Goal: Task Accomplishment & Management: Complete application form

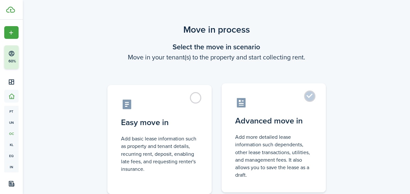
click at [309, 95] on label "Advanced move in Add more detailed lease information such dependents, other lea…" at bounding box center [274, 137] width 104 height 109
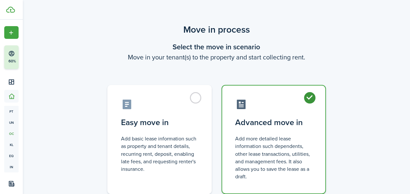
radio input "true"
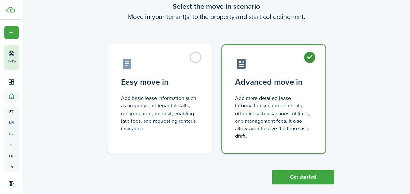
scroll to position [49, 0]
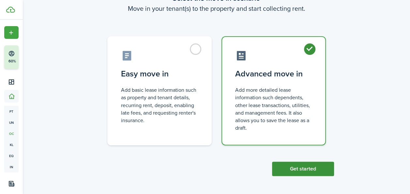
click at [299, 172] on button "Get started" at bounding box center [303, 169] width 62 height 14
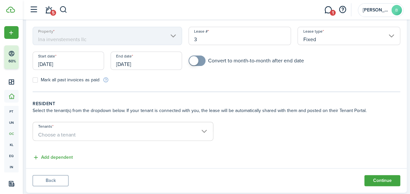
scroll to position [53, 0]
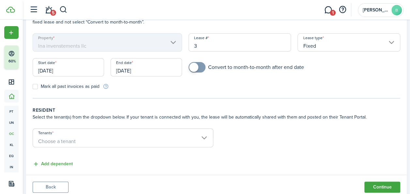
click at [54, 140] on span "Choose a tenant" at bounding box center [57, 141] width 38 height 8
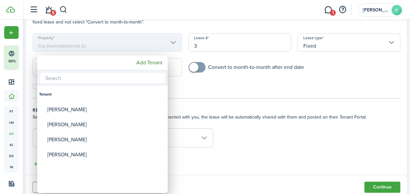
click at [140, 64] on mbsc-button "Add Tenant" at bounding box center [149, 63] width 31 height 12
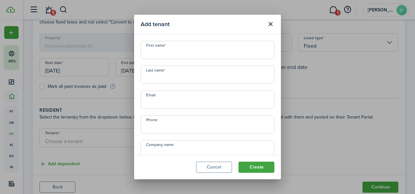
click at [168, 53] on input "First name" at bounding box center [208, 50] width 134 height 18
type input "[PERSON_NAME]"
click at [152, 74] on input "Last name" at bounding box center [208, 75] width 134 height 18
type input "[PERSON_NAME]"
click at [163, 101] on input "Email" at bounding box center [208, 99] width 134 height 18
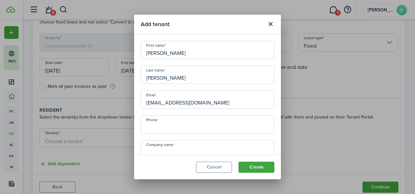
type input "[EMAIL_ADDRESS][DOMAIN_NAME]"
click at [174, 126] on input "+1" at bounding box center [208, 124] width 134 height 18
type input "[PHONE_NUMBER]"
click at [258, 171] on button "Create" at bounding box center [257, 167] width 36 height 11
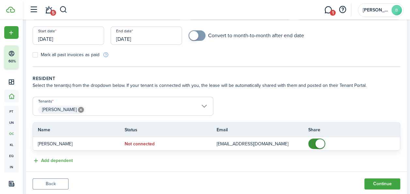
scroll to position [86, 0]
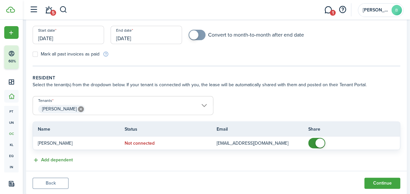
click at [46, 162] on button "Add dependent" at bounding box center [53, 160] width 40 height 8
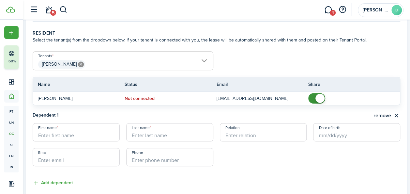
scroll to position [145, 0]
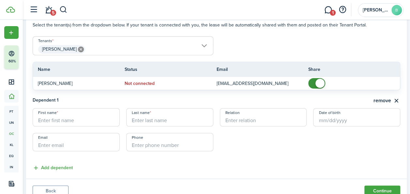
click at [72, 116] on input "First name" at bounding box center [76, 117] width 87 height 18
type input "fatima"
click at [146, 121] on input "Last name" at bounding box center [169, 117] width 87 height 18
type input "[PERSON_NAME]"
click at [252, 119] on input "Relation" at bounding box center [263, 117] width 87 height 18
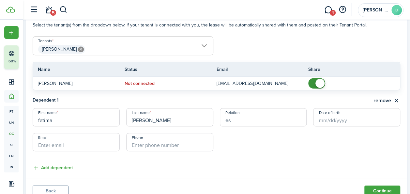
type input "e"
type input "wife"
click at [374, 189] on button "Continue" at bounding box center [383, 190] width 36 height 11
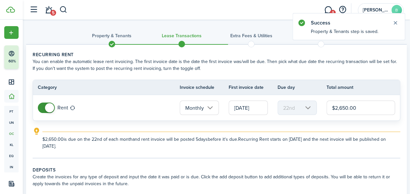
click at [211, 110] on input "Monthly" at bounding box center [199, 108] width 39 height 14
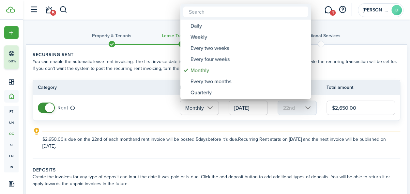
click at [211, 110] on div at bounding box center [205, 97] width 515 height 298
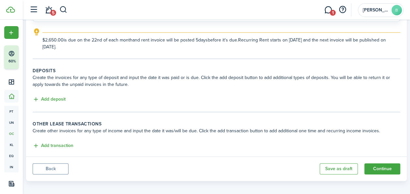
scroll to position [103, 0]
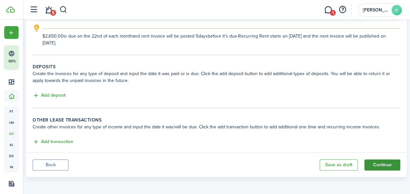
click at [381, 166] on button "Continue" at bounding box center [383, 164] width 36 height 11
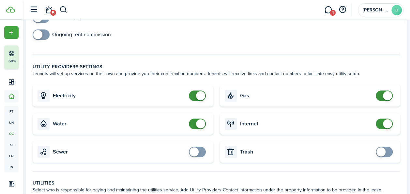
scroll to position [147, 0]
checkbox input "false"
click at [194, 97] on span at bounding box center [197, 96] width 7 height 10
checkbox input "false"
click at [200, 119] on span at bounding box center [197, 124] width 7 height 10
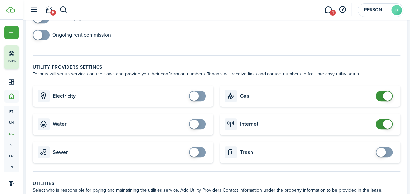
checkbox input "true"
click at [377, 152] on span at bounding box center [381, 152] width 9 height 9
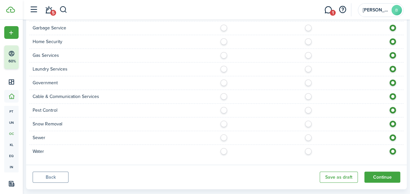
scroll to position [452, 0]
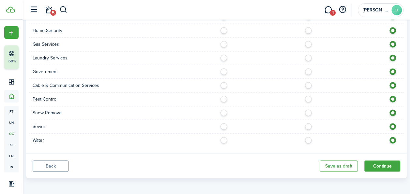
click at [306, 138] on label at bounding box center [310, 138] width 11 height 3
radio input "true"
click at [307, 125] on label at bounding box center [310, 124] width 11 height 3
radio input "true"
click at [306, 99] on label at bounding box center [310, 97] width 11 height 3
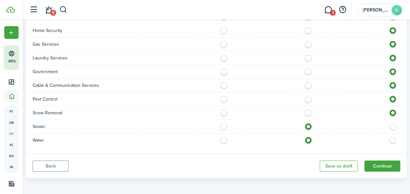
radio input "true"
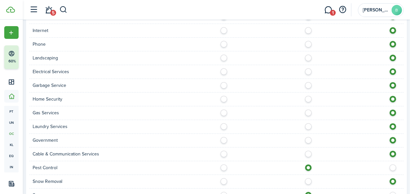
scroll to position [381, 0]
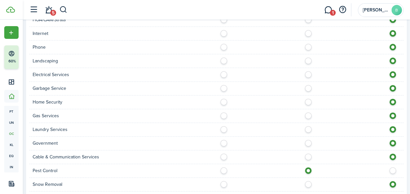
click at [308, 74] on label at bounding box center [310, 72] width 11 height 3
radio input "true"
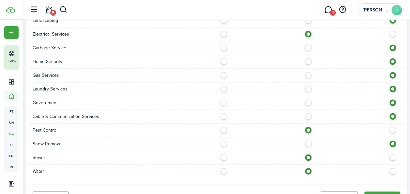
scroll to position [452, 0]
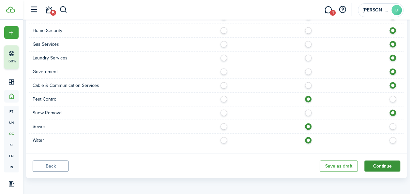
click at [386, 167] on button "Continue" at bounding box center [383, 165] width 36 height 11
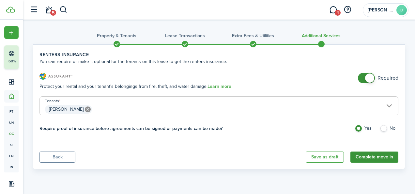
click at [376, 158] on button "Complete move in" at bounding box center [375, 156] width 48 height 11
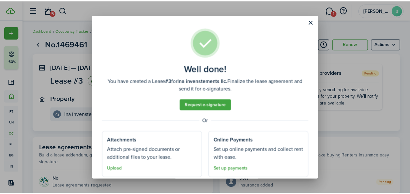
scroll to position [20, 0]
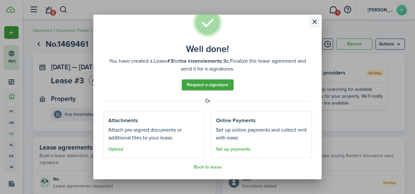
click at [317, 23] on button "Close modal" at bounding box center [314, 21] width 11 height 11
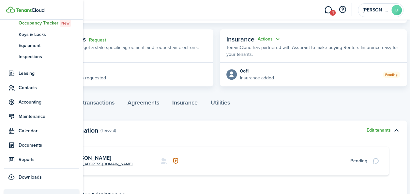
scroll to position [111, 0]
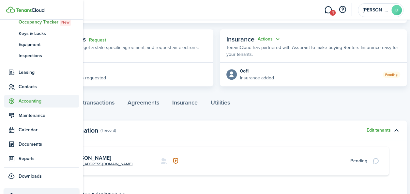
click at [18, 105] on span "Accounting" at bounding box center [41, 101] width 75 height 13
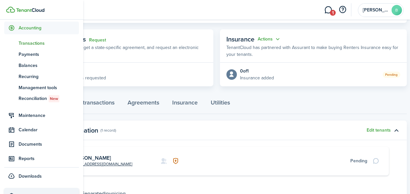
click at [29, 42] on span "Transactions" at bounding box center [49, 43] width 60 height 7
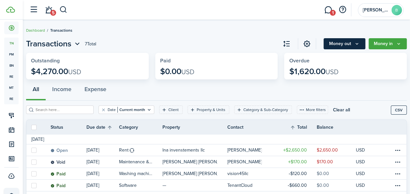
click at [336, 46] on button "Money out" at bounding box center [345, 43] width 42 height 11
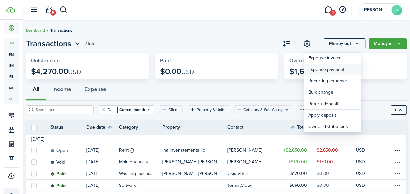
click at [323, 71] on link "Expense payment" at bounding box center [332, 69] width 57 height 11
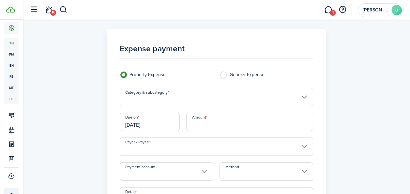
click at [182, 92] on input "Category & subcategory" at bounding box center [216, 97] width 193 height 18
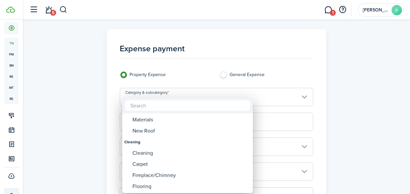
click at [153, 154] on div "Cleaning" at bounding box center [191, 153] width 116 height 11
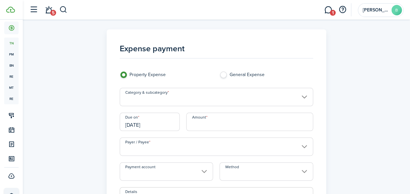
type input "Cleaning"
click at [209, 122] on input "Amount" at bounding box center [249, 122] width 127 height 18
click at [210, 127] on input "$150" at bounding box center [249, 122] width 127 height 18
click at [161, 144] on input "Payer / Payee" at bounding box center [216, 146] width 193 height 18
type input "$160.00"
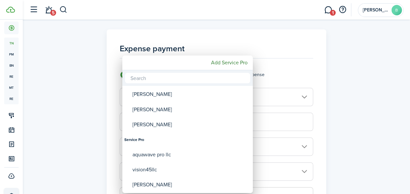
click at [141, 171] on div "vision45llc" at bounding box center [191, 169] width 116 height 15
type input "vision45llc"
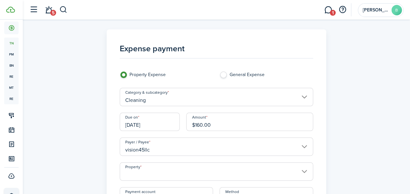
click at [183, 170] on input "Property" at bounding box center [216, 171] width 193 height 18
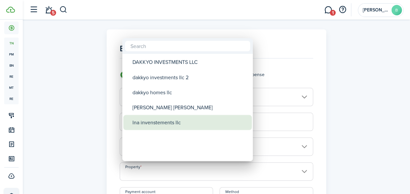
click at [165, 123] on div "lna invenstements llc" at bounding box center [191, 122] width 116 height 15
type input "lna invenstements llc"
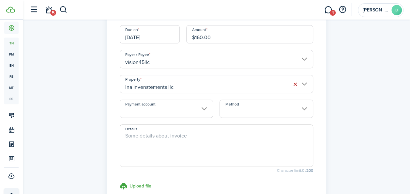
scroll to position [98, 0]
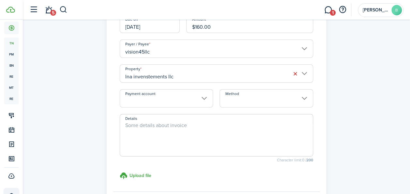
click at [191, 97] on input "Payment account" at bounding box center [166, 98] width 93 height 18
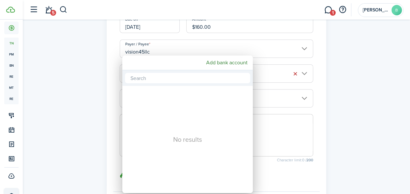
click at [80, 139] on div at bounding box center [205, 97] width 515 height 298
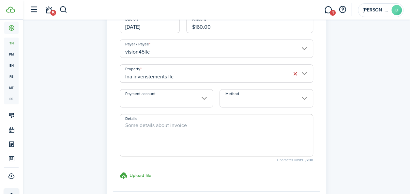
click at [256, 103] on input "Method" at bounding box center [266, 98] width 93 height 18
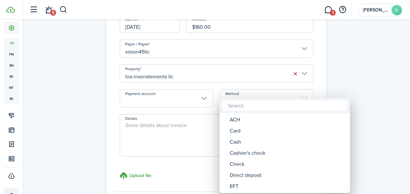
click at [256, 103] on input "text" at bounding box center [284, 105] width 125 height 10
click at [375, 48] on div at bounding box center [205, 97] width 515 height 298
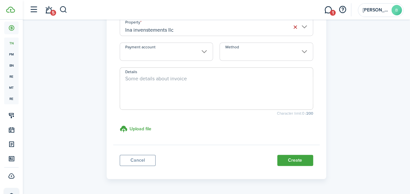
scroll to position [167, 0]
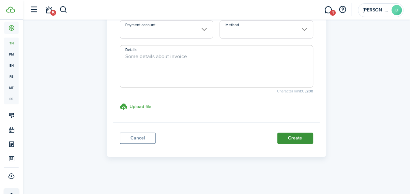
click at [288, 139] on button "Create" at bounding box center [295, 138] width 36 height 11
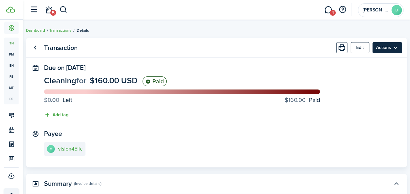
click at [377, 48] on menu-btn "Actions" at bounding box center [387, 47] width 29 height 11
click at [261, 146] on panel-main-content "V vision45llc" at bounding box center [216, 149] width 345 height 15
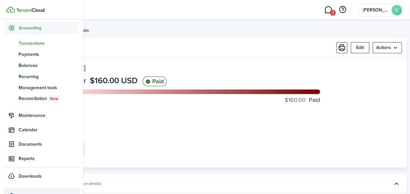
click at [35, 42] on span "Transactions" at bounding box center [49, 43] width 60 height 7
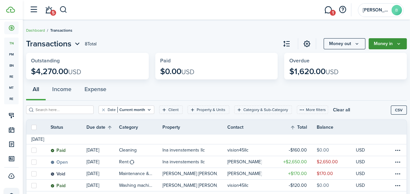
click at [384, 41] on button "Money in" at bounding box center [388, 43] width 38 height 11
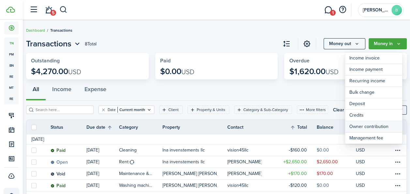
click at [379, 127] on link "Owner contribution" at bounding box center [373, 126] width 57 height 11
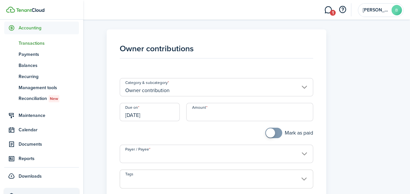
click at [37, 43] on span "Transactions" at bounding box center [49, 43] width 60 height 7
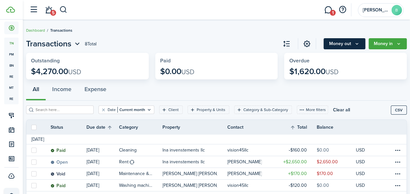
click at [349, 46] on button "Money out" at bounding box center [345, 43] width 42 height 11
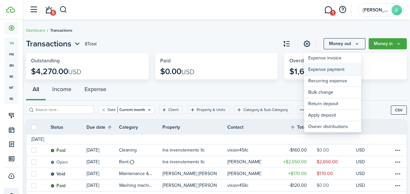
click at [322, 71] on link "Expense payment" at bounding box center [332, 69] width 57 height 11
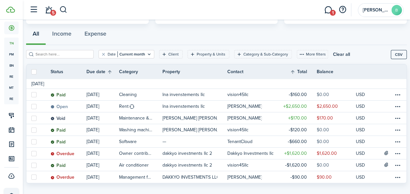
scroll to position [66, 0]
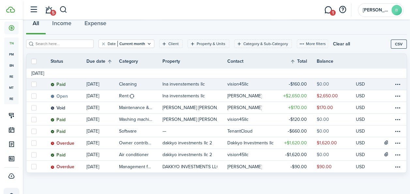
click at [230, 87] on link "vision45llc" at bounding box center [252, 83] width 51 height 11
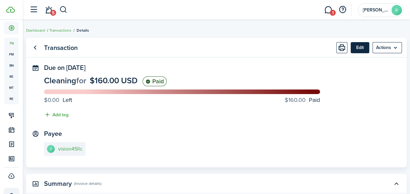
click at [356, 49] on button "Edit" at bounding box center [360, 47] width 19 height 11
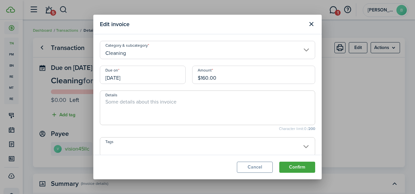
click at [206, 77] on input "$160.00" at bounding box center [253, 75] width 123 height 18
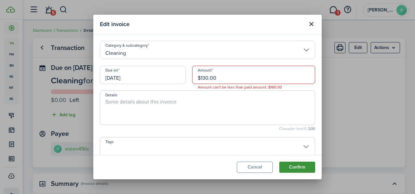
type input "$130.00"
click at [296, 170] on button "Confirm" at bounding box center [297, 167] width 36 height 11
click at [300, 168] on button "Confirm" at bounding box center [297, 167] width 36 height 11
click at [292, 168] on button "Confirm" at bounding box center [297, 167] width 36 height 11
click at [212, 76] on input "$130.00" at bounding box center [253, 75] width 123 height 18
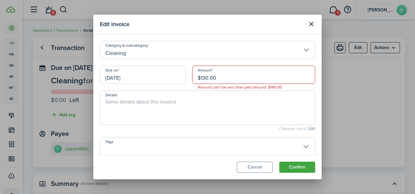
click at [140, 111] on textarea "Details" at bounding box center [207, 110] width 215 height 24
type textarea "limpieza general"
click at [221, 80] on input "$130.00" at bounding box center [253, 75] width 123 height 18
click at [295, 166] on button "Confirm" at bounding box center [297, 167] width 36 height 11
click at [215, 79] on input "$130.00" at bounding box center [253, 75] width 123 height 18
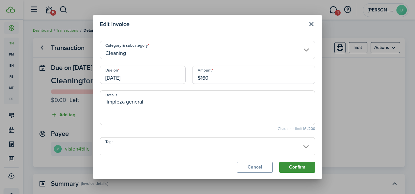
type input "$160.00"
click at [305, 170] on button "Confirm" at bounding box center [297, 167] width 36 height 11
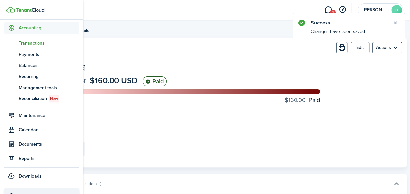
click at [36, 41] on span "Transactions" at bounding box center [49, 43] width 60 height 7
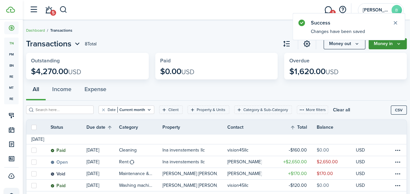
click at [390, 45] on button "Money in" at bounding box center [388, 43] width 38 height 11
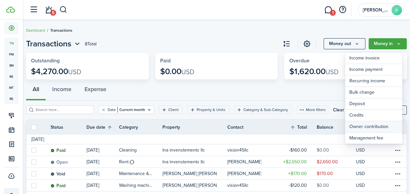
click at [376, 125] on link "Owner contribution" at bounding box center [373, 126] width 57 height 11
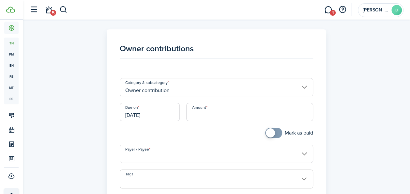
click at [263, 85] on input "Owner contribution" at bounding box center [216, 87] width 193 height 18
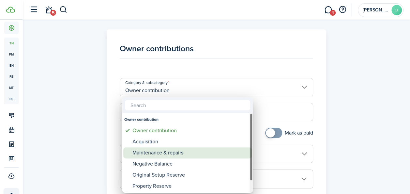
click at [173, 134] on div "Owner contribution" at bounding box center [191, 130] width 116 height 11
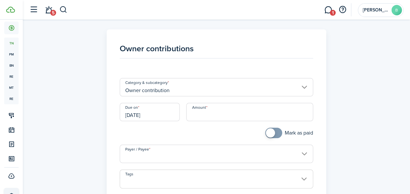
click at [264, 91] on input "Owner contribution" at bounding box center [216, 87] width 193 height 18
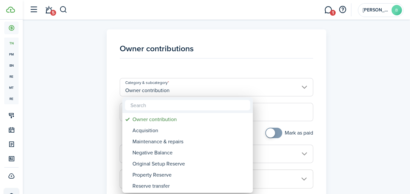
click at [181, 147] on div "Maintenance & repairs" at bounding box center [191, 141] width 116 height 11
type input "Owner contribution / Maintenance & repairs"
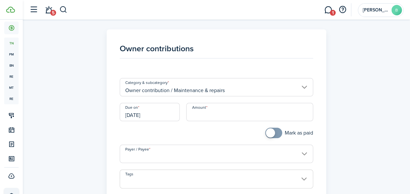
click at [211, 110] on input "Amount" at bounding box center [249, 112] width 127 height 18
click at [151, 152] on input "Payer / Payee" at bounding box center [216, 154] width 193 height 18
type input "$160.00"
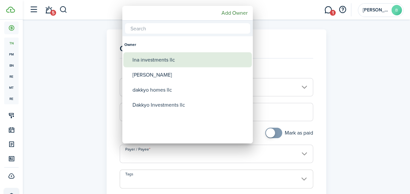
click at [161, 64] on div "lna investments llc" at bounding box center [191, 59] width 116 height 15
type input "lna investments llc"
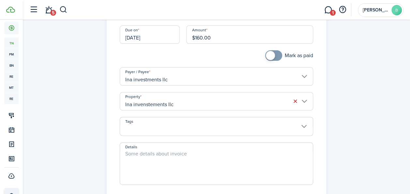
scroll to position [84, 0]
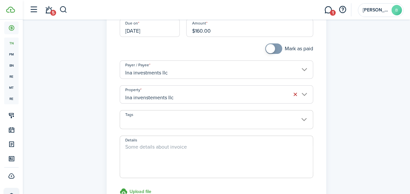
click at [180, 159] on textarea "Details" at bounding box center [216, 158] width 193 height 31
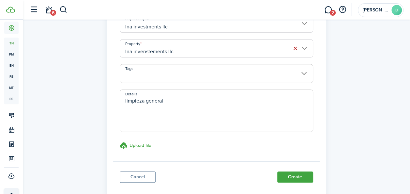
scroll to position [152, 0]
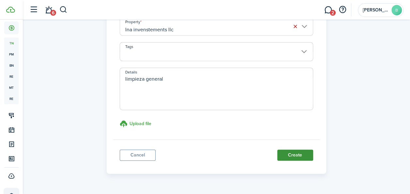
type textarea "limpieza general"
click at [285, 154] on button "Create" at bounding box center [295, 155] width 36 height 11
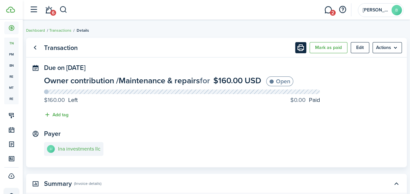
click at [299, 46] on button "Print" at bounding box center [300, 47] width 11 height 11
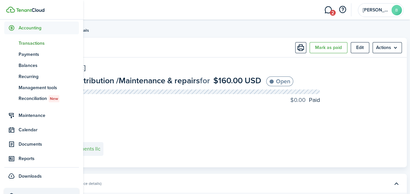
click at [40, 44] on span "Transactions" at bounding box center [49, 43] width 60 height 7
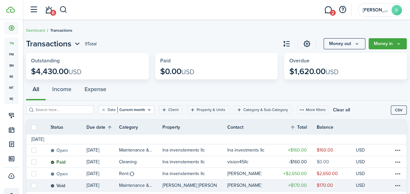
click at [165, 186] on p "[PERSON_NAME] [PERSON_NAME]" at bounding box center [190, 185] width 55 height 7
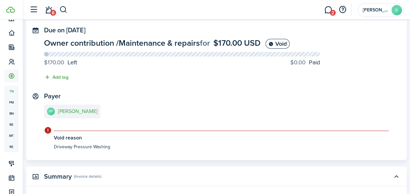
scroll to position [62, 0]
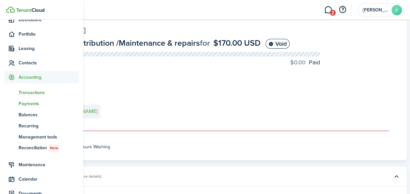
click at [32, 101] on span "Payments" at bounding box center [49, 103] width 60 height 7
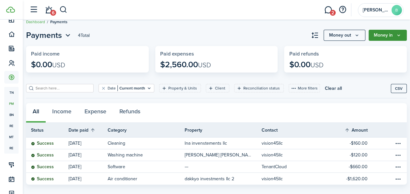
scroll to position [17, 0]
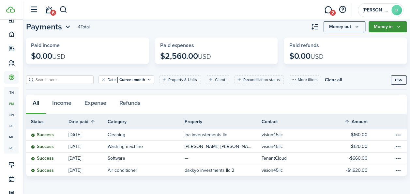
click at [381, 25] on button "Money in" at bounding box center [388, 26] width 38 height 11
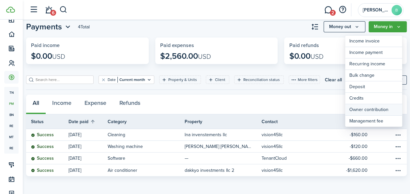
click at [372, 107] on link "Owner contribution" at bounding box center [373, 109] width 57 height 11
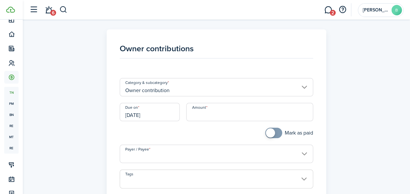
click at [236, 93] on input "Owner contribution" at bounding box center [216, 87] width 193 height 18
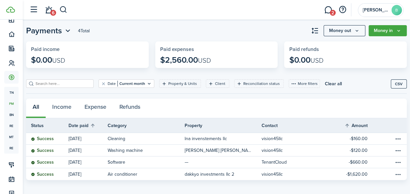
scroll to position [17, 0]
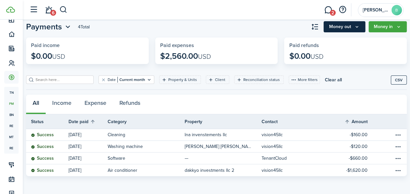
click at [344, 27] on button "Money out" at bounding box center [345, 26] width 42 height 11
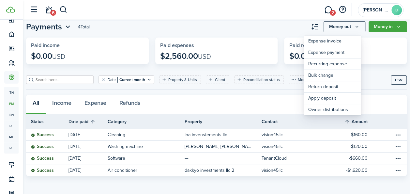
click at [390, 67] on div "Payments 4 Total Money out Money in Paid income $0.00 USD Paid expenses $2,560.…" at bounding box center [216, 98] width 387 height 155
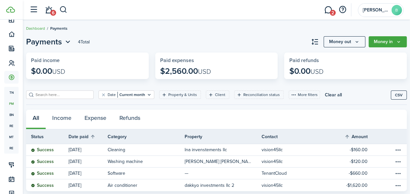
scroll to position [0, 0]
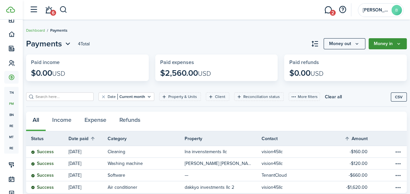
click at [373, 43] on button "Money in" at bounding box center [388, 43] width 38 height 11
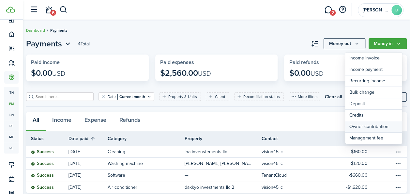
click at [356, 126] on link "Owner contribution" at bounding box center [373, 126] width 57 height 11
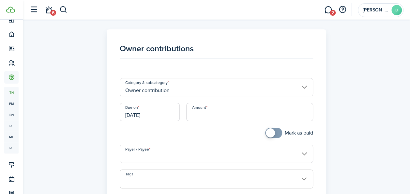
click at [260, 88] on input "Owner contribution" at bounding box center [216, 87] width 193 height 18
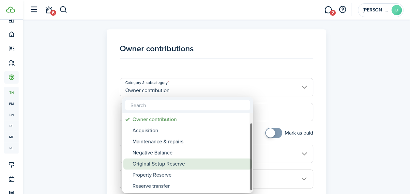
click at [170, 146] on div "Maintenance & repairs" at bounding box center [191, 141] width 116 height 11
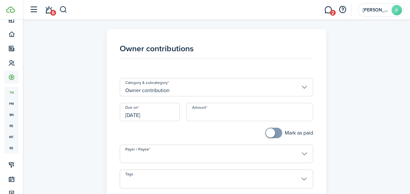
type input "Owner contribution / Maintenance & repairs"
click at [262, 91] on input "Owner contribution / Maintenance & repairs" at bounding box center [216, 87] width 193 height 18
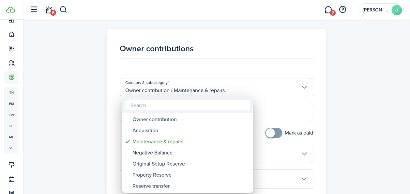
click at [82, 161] on div at bounding box center [205, 97] width 515 height 298
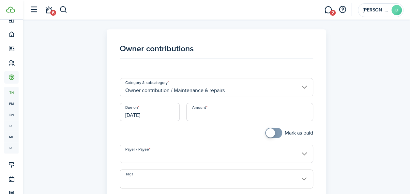
click at [203, 115] on input "Amount" at bounding box center [249, 112] width 127 height 18
click at [151, 153] on input "Payer / Payee" at bounding box center [216, 154] width 193 height 18
type input "$170.00"
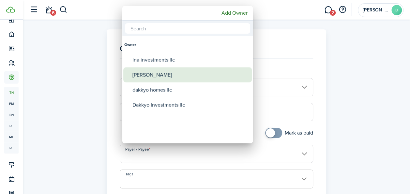
click at [154, 78] on div "[PERSON_NAME]" at bounding box center [191, 74] width 116 height 15
type input "[PERSON_NAME]"
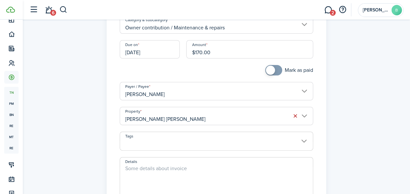
scroll to position [64, 0]
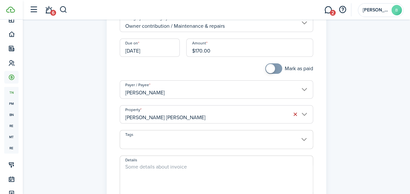
click at [155, 167] on textarea "Details" at bounding box center [216, 178] width 193 height 31
click at [230, 135] on input "Tags" at bounding box center [216, 134] width 193 height 8
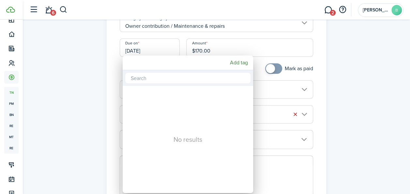
click at [61, 128] on div at bounding box center [205, 97] width 515 height 298
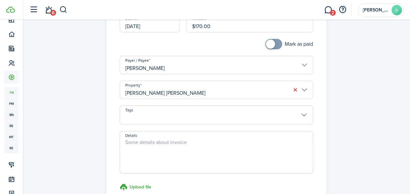
scroll to position [88, 0]
click at [153, 147] on textarea "Details" at bounding box center [216, 154] width 193 height 31
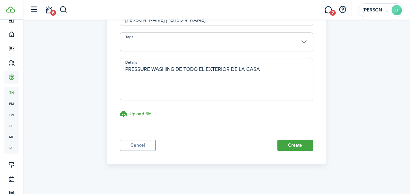
scroll to position [168, 0]
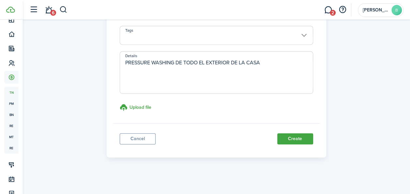
type textarea "PRESSURE WASHING DE TODO EL EXTERIOR DE LA CASA"
click at [143, 106] on h3 "Upload file" at bounding box center [141, 107] width 22 height 7
click at [120, 103] on input "Upload file store documents and templates Choose file" at bounding box center [120, 103] width 0 height 0
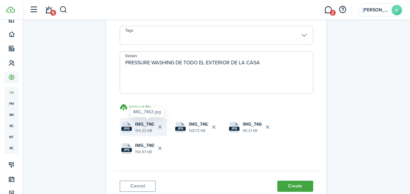
click at [147, 126] on span "IMG_7463.jpg" at bounding box center [144, 124] width 19 height 7
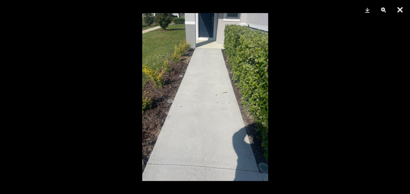
click at [400, 12] on button "Close" at bounding box center [400, 10] width 16 height 20
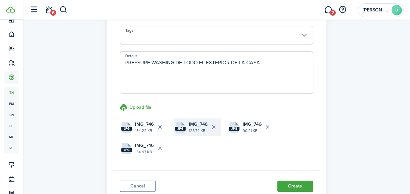
click at [197, 130] on file-size "128.72 KB" at bounding box center [198, 131] width 19 height 6
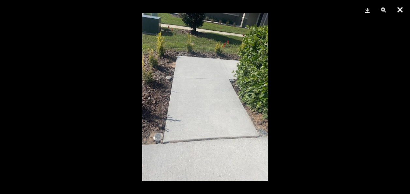
click at [403, 10] on button "Close" at bounding box center [400, 10] width 16 height 20
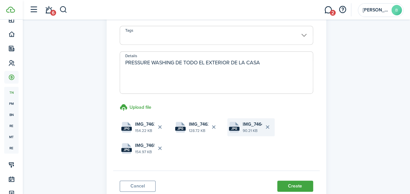
click at [260, 134] on file "jpg IMG_7464.jpg 90.21 KB" at bounding box center [251, 127] width 47 height 18
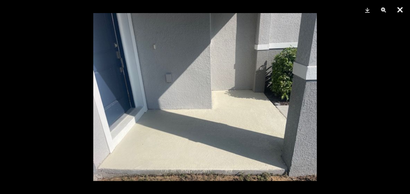
click at [402, 12] on button "Close" at bounding box center [400, 10] width 16 height 20
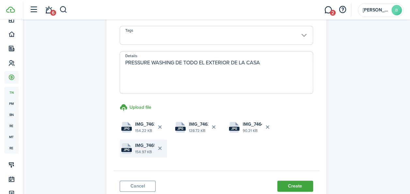
click at [146, 149] on file-size "154.97 KB" at bounding box center [144, 152] width 19 height 6
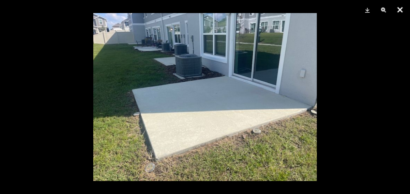
click at [402, 12] on button "Close" at bounding box center [400, 10] width 16 height 20
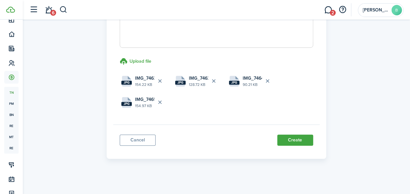
scroll to position [216, 0]
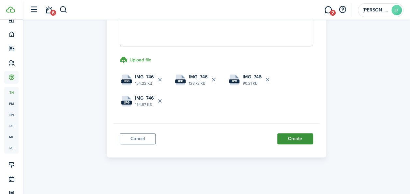
click at [298, 138] on button "Create" at bounding box center [295, 138] width 36 height 11
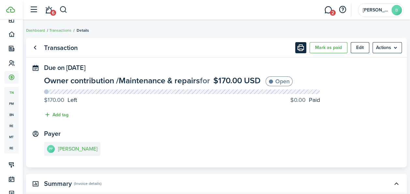
click at [298, 51] on button "Print" at bounding box center [300, 47] width 11 height 11
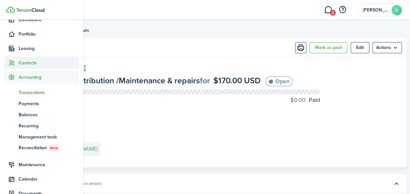
click at [32, 63] on span "Contacts" at bounding box center [49, 62] width 60 height 7
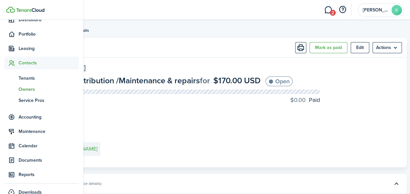
click at [31, 89] on span "Owners" at bounding box center [49, 89] width 60 height 7
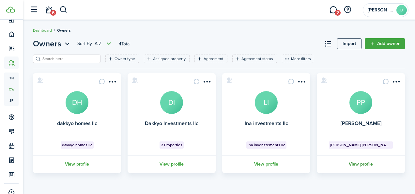
click at [363, 167] on link "View profile" at bounding box center [361, 164] width 90 height 18
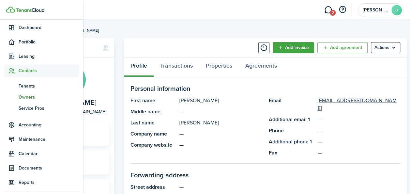
scroll to position [54, 0]
click at [38, 129] on span "Accounting" at bounding box center [41, 124] width 75 height 13
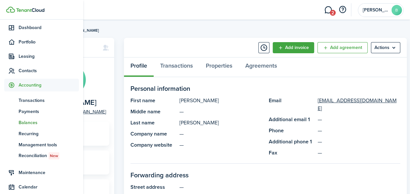
click at [37, 117] on link "bn Balances" at bounding box center [41, 122] width 75 height 11
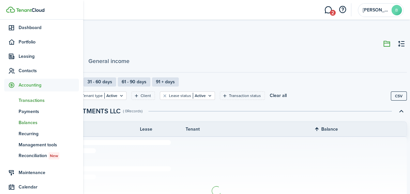
click at [38, 105] on link "tn Transactions" at bounding box center [41, 100] width 75 height 11
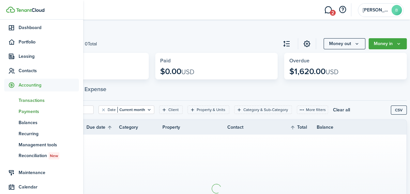
click at [33, 113] on span "Payments" at bounding box center [49, 111] width 60 height 7
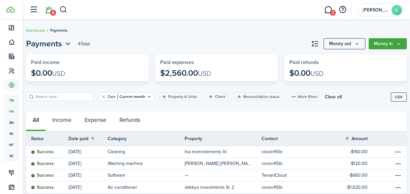
click at [52, 13] on span "6" at bounding box center [53, 13] width 6 height 6
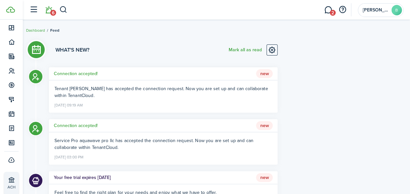
click at [52, 13] on li "6" at bounding box center [48, 10] width 15 height 17
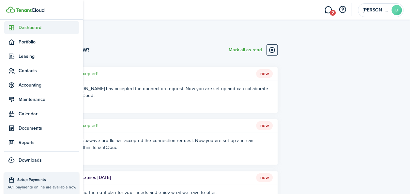
click at [25, 29] on span "Dashboard" at bounding box center [49, 27] width 60 height 7
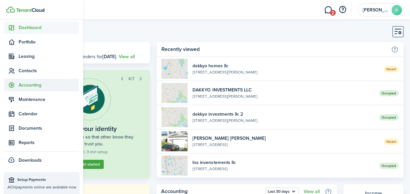
click at [29, 87] on span "Accounting" at bounding box center [49, 85] width 60 height 7
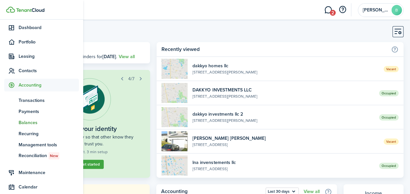
click at [31, 123] on span "Balances" at bounding box center [49, 122] width 60 height 7
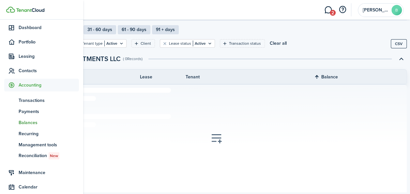
scroll to position [54, 0]
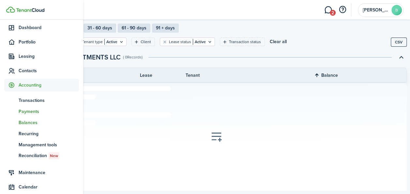
click at [36, 111] on span "Payments" at bounding box center [49, 111] width 60 height 7
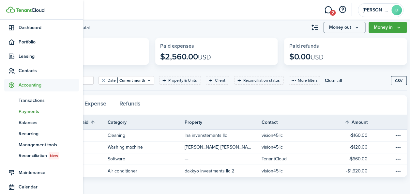
scroll to position [17, 0]
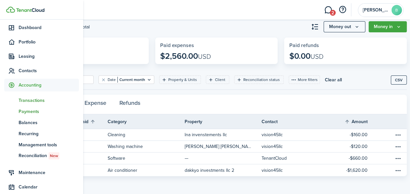
click at [24, 99] on span "Transactions" at bounding box center [49, 100] width 60 height 7
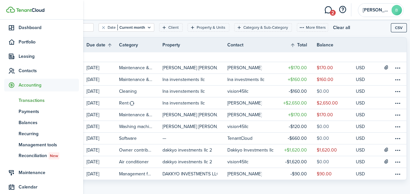
scroll to position [89, 0]
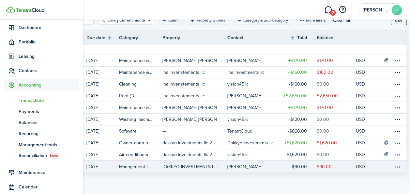
click at [257, 172] on link "[PERSON_NAME]" at bounding box center [252, 167] width 51 height 12
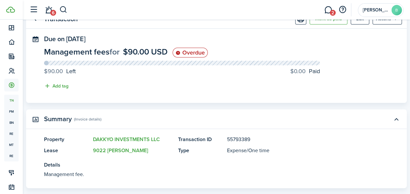
scroll to position [26, 0]
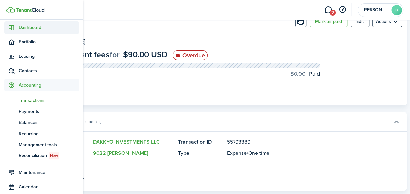
click at [37, 29] on span "Dashboard" at bounding box center [49, 27] width 60 height 7
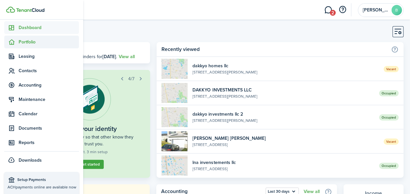
click at [30, 43] on span "Portfolio" at bounding box center [49, 42] width 60 height 7
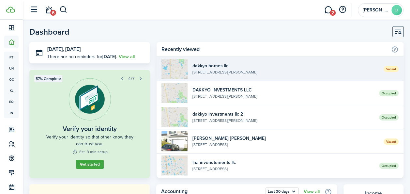
click at [215, 72] on widget-list-item-description "[STREET_ADDRESS][PERSON_NAME]" at bounding box center [286, 72] width 186 height 6
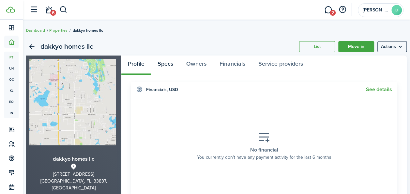
click at [166, 68] on link "Specs" at bounding box center [165, 65] width 29 height 20
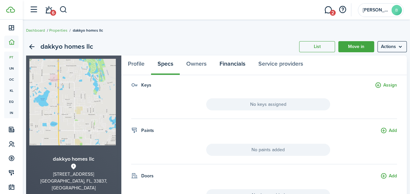
click at [237, 64] on link "Financials" at bounding box center [232, 65] width 39 height 20
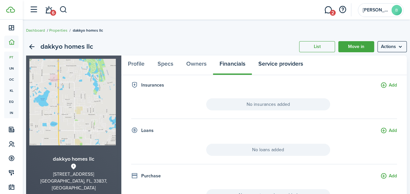
click at [300, 62] on link "Service providers" at bounding box center [281, 65] width 58 height 20
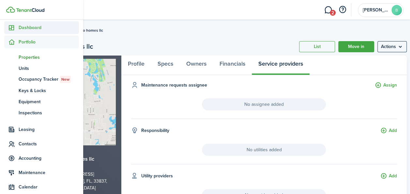
click at [31, 26] on span "Dashboard" at bounding box center [49, 27] width 60 height 7
